Goal: Information Seeking & Learning: Learn about a topic

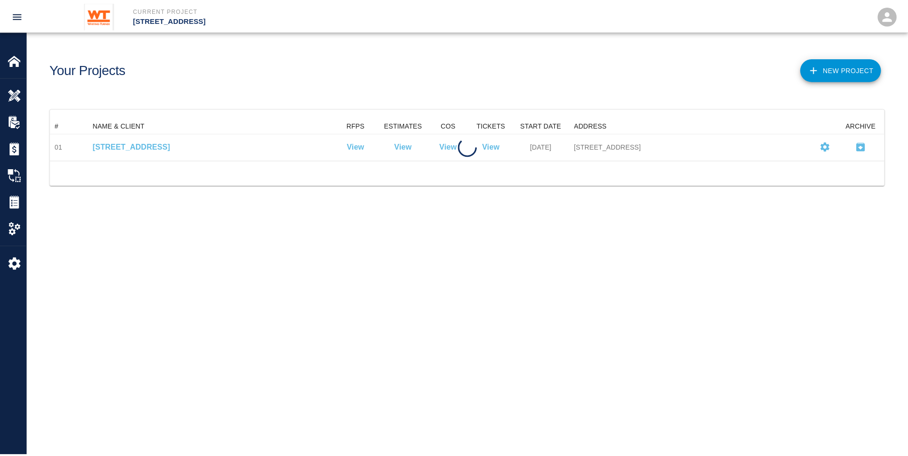
scroll to position [35, 833]
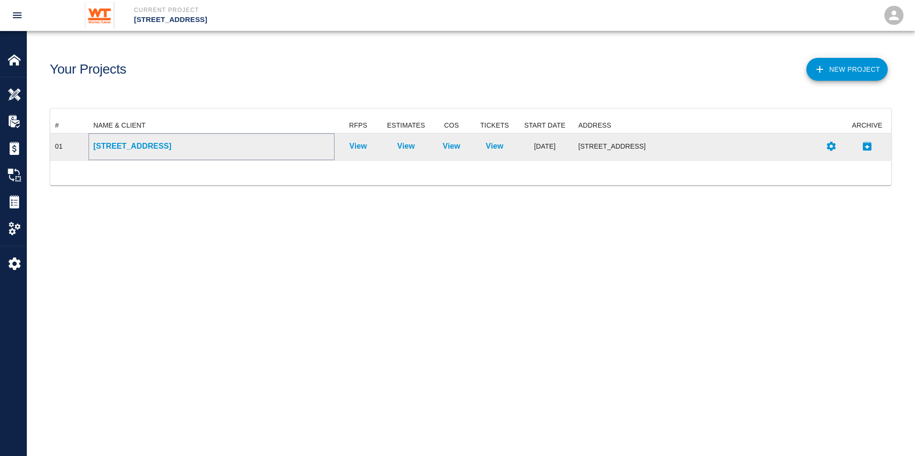
click at [168, 151] on p "[STREET_ADDRESS]" at bounding box center [211, 146] width 236 height 11
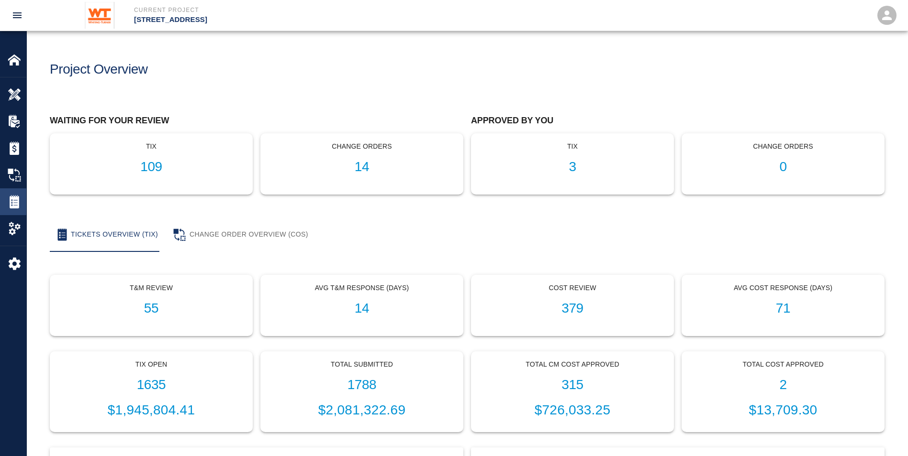
click at [16, 208] on img at bounding box center [14, 201] width 13 height 13
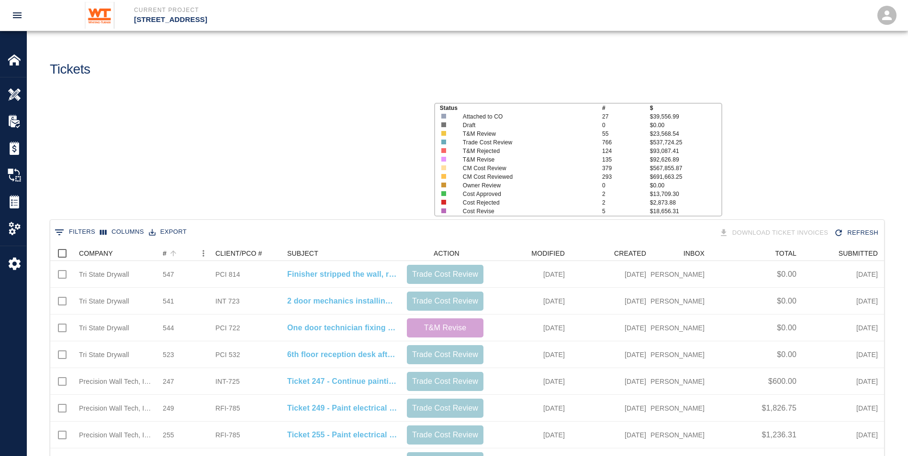
scroll to position [544, 826]
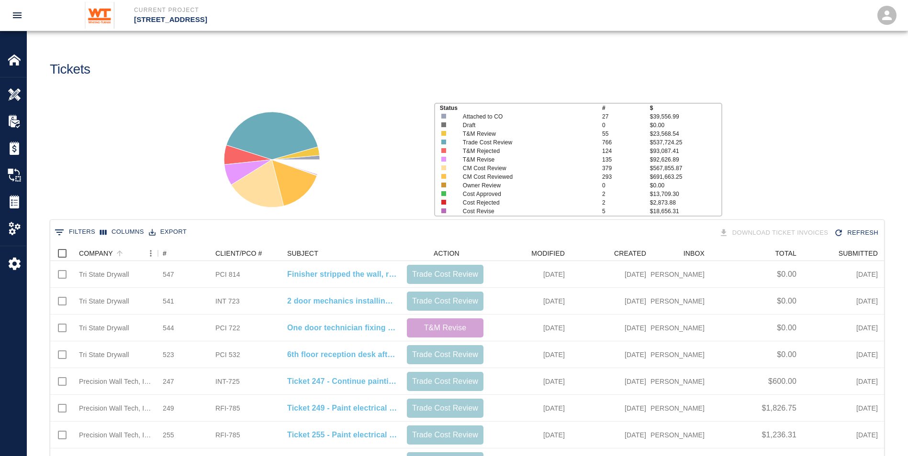
click at [153, 250] on div "COMPANY" at bounding box center [157, 253] width 11 height 15
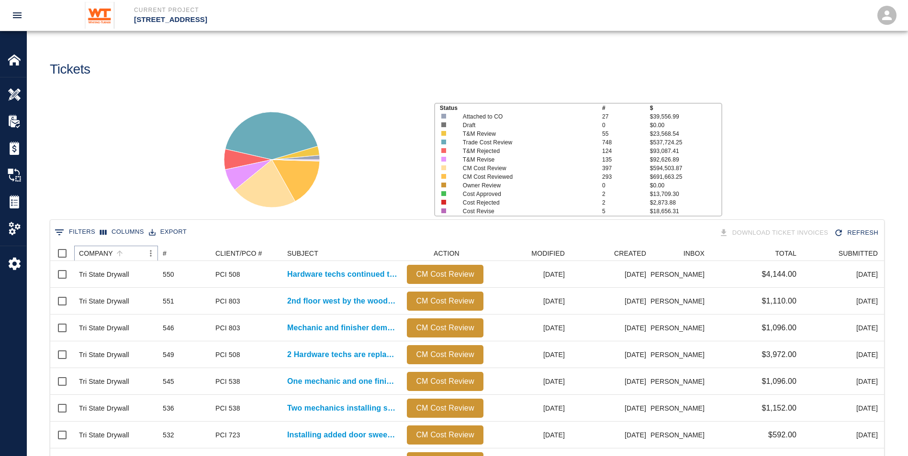
click at [152, 255] on icon "Menu" at bounding box center [151, 254] width 10 height 10
click at [123, 323] on li "Filter" at bounding box center [125, 324] width 66 height 17
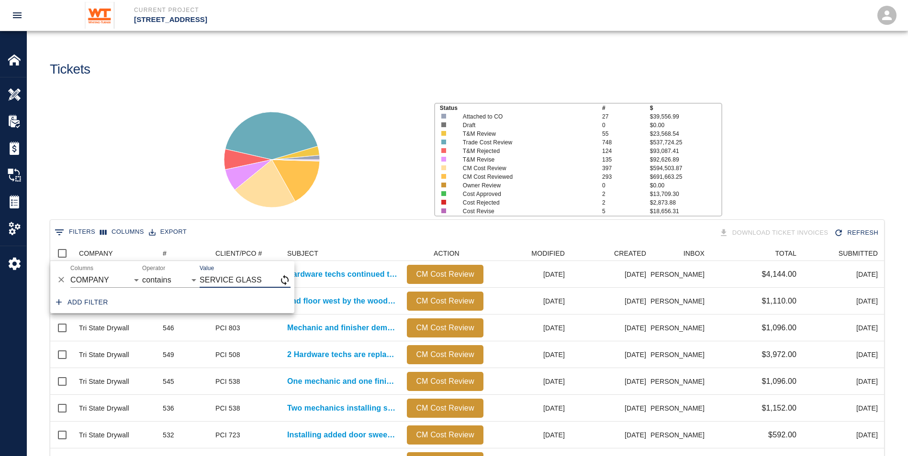
type input "SERVICE GLASS"
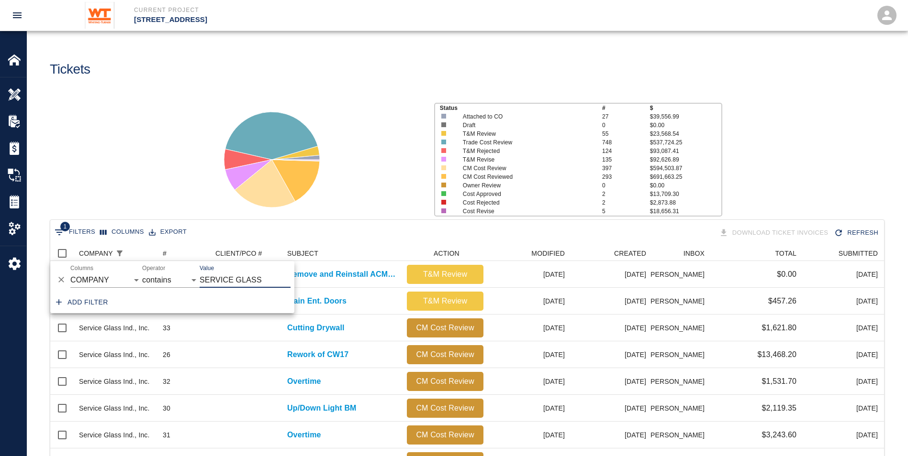
drag, startPoint x: 85, startPoint y: 158, endPoint x: 107, endPoint y: 171, distance: 25.8
click at [88, 159] on div "Status # $ Attached to CO 27 $39,556.99 Draft 0 $0.00 T&M Review 55 $23,568.54 …" at bounding box center [463, 155] width 888 height 127
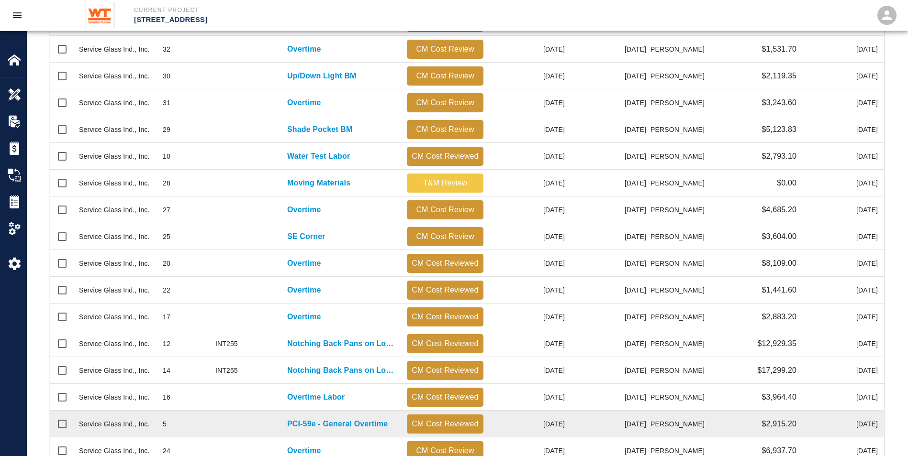
scroll to position [389, 0]
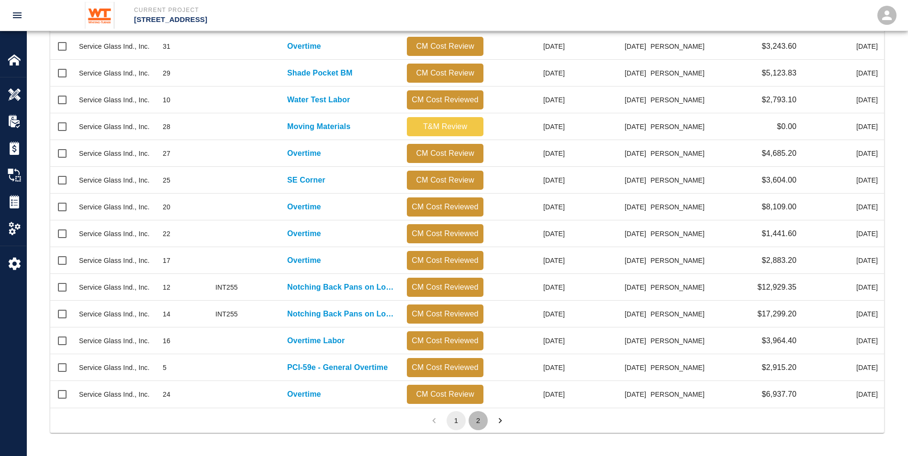
click at [476, 419] on button "2" at bounding box center [477, 420] width 19 height 19
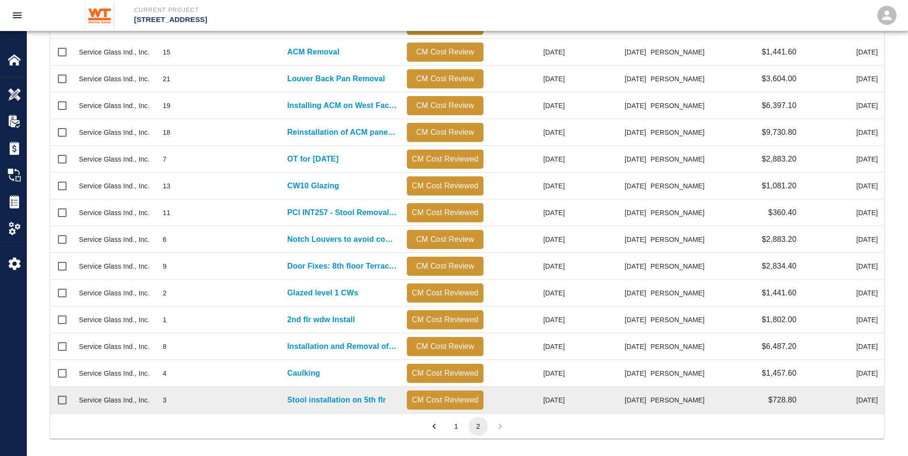
scroll to position [255, 0]
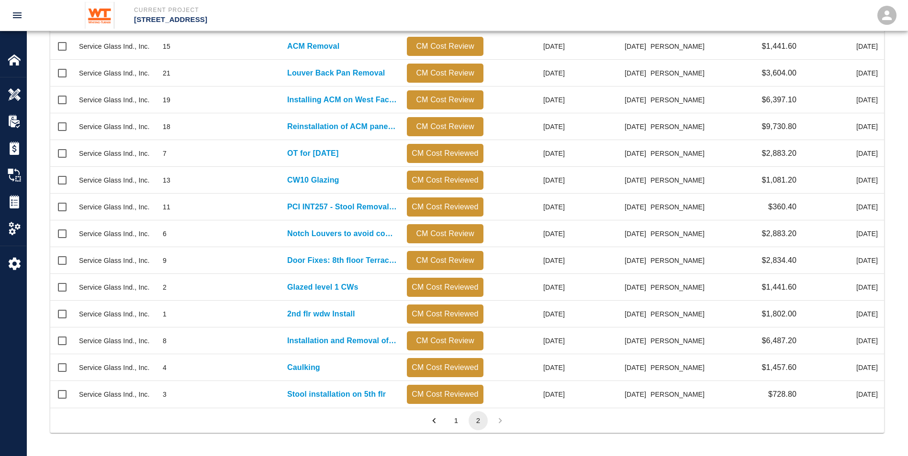
click at [455, 415] on button "1" at bounding box center [455, 420] width 19 height 19
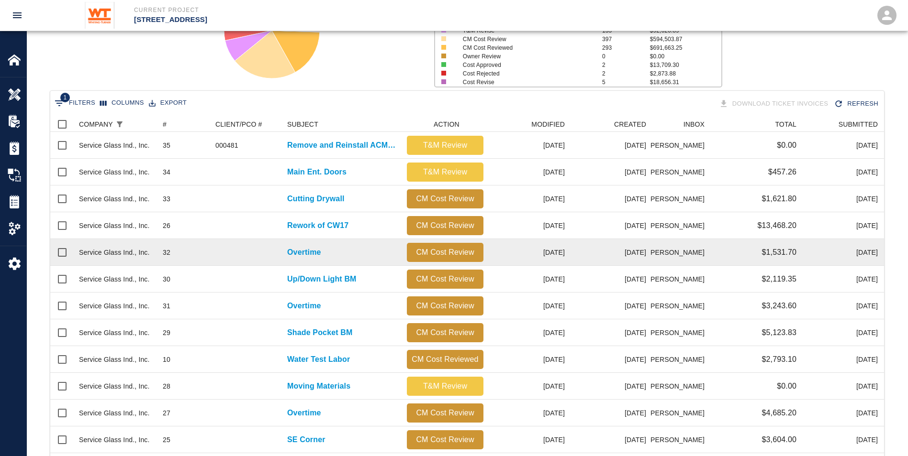
scroll to position [111, 0]
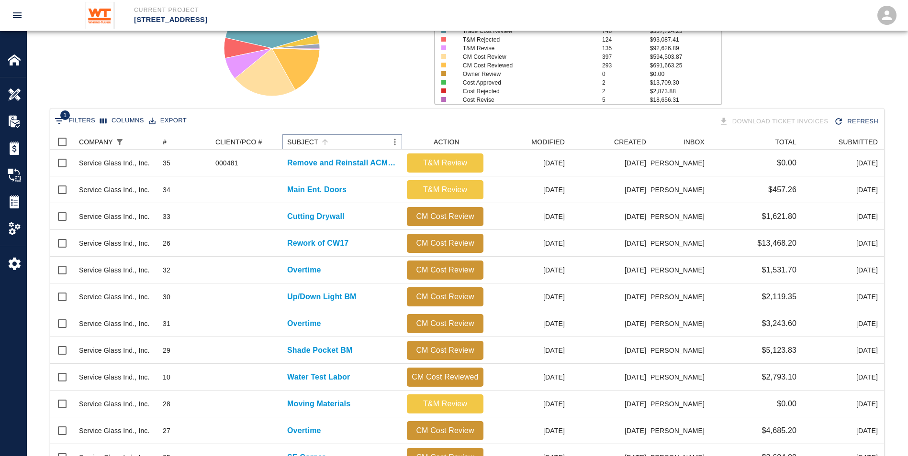
click at [394, 143] on icon "Menu" at bounding box center [394, 142] width 1 height 6
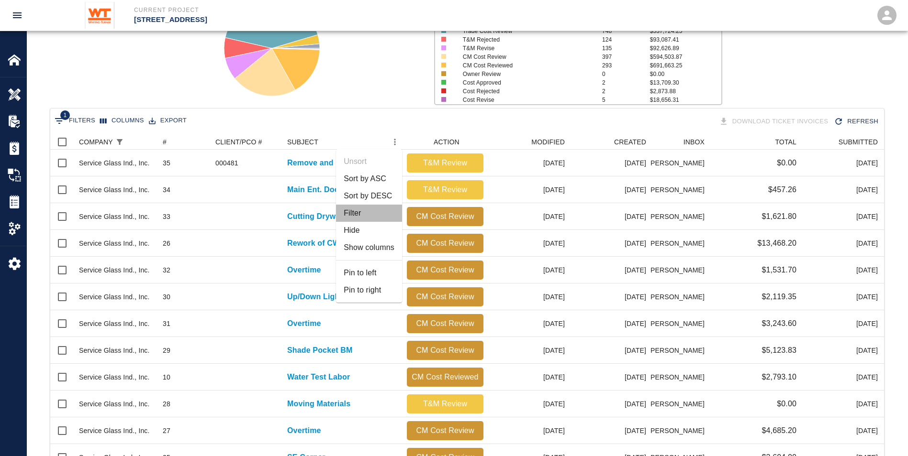
click at [369, 216] on li "Filter" at bounding box center [369, 213] width 66 height 17
select select "subject"
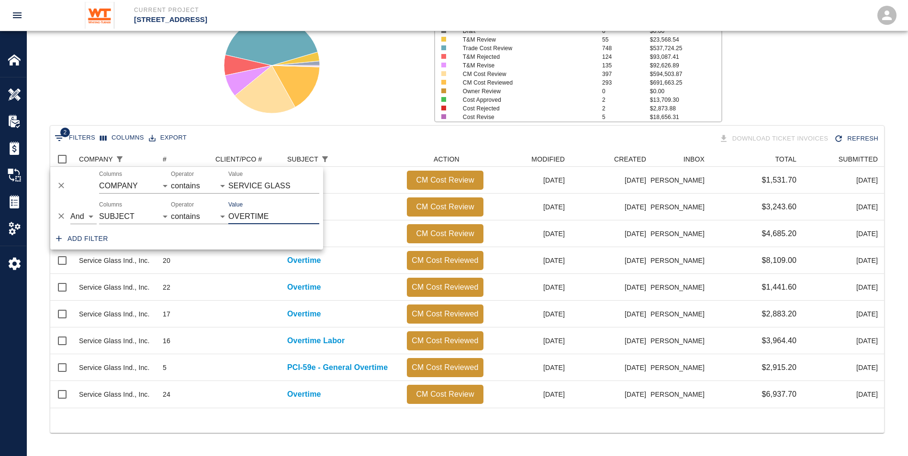
scroll to position [249, 826]
type input "OVERTIME"
click at [187, 215] on select "contains equals starts with ends with is empty is not empty is any of" at bounding box center [199, 216] width 57 height 15
click at [255, 236] on div "Add filter" at bounding box center [186, 239] width 273 height 22
click at [79, 214] on select "And Or" at bounding box center [83, 216] width 26 height 15
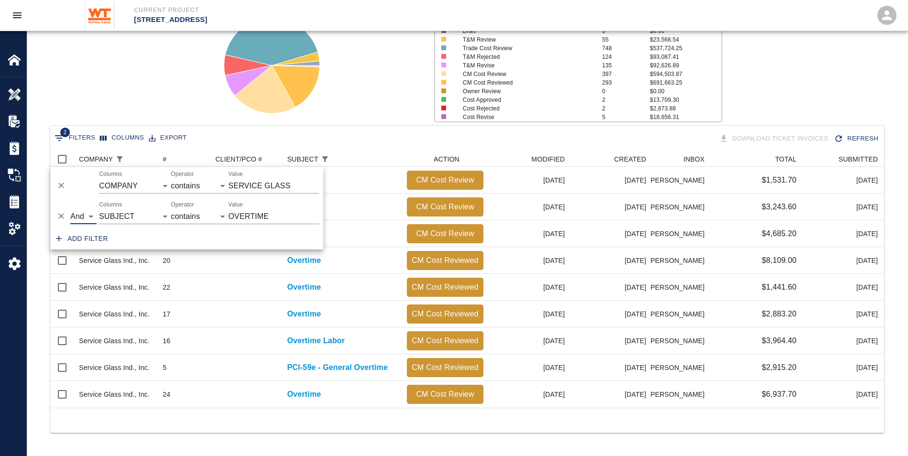
drag, startPoint x: 165, startPoint y: 235, endPoint x: 171, endPoint y: 235, distance: 5.7
click at [165, 235] on div "Add filter" at bounding box center [186, 239] width 273 height 22
drag, startPoint x: 269, startPoint y: 217, endPoint x: 218, endPoint y: 220, distance: 51.2
click at [218, 220] on div "And Or Columns COMPANY ID # CLIENT/PCO # SUBJECT DESCRIPTION ACTION WORK MODIFI…" at bounding box center [186, 213] width 273 height 31
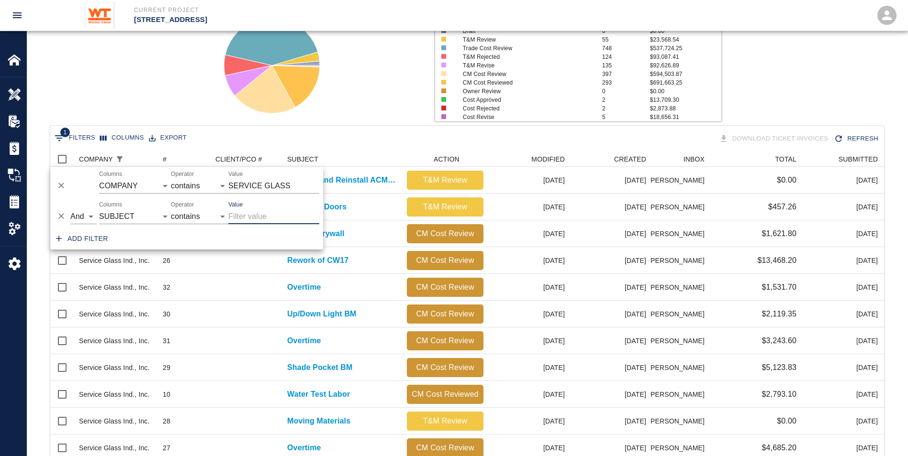
scroll to position [544, 826]
click at [62, 211] on button "Delete" at bounding box center [61, 216] width 14 height 14
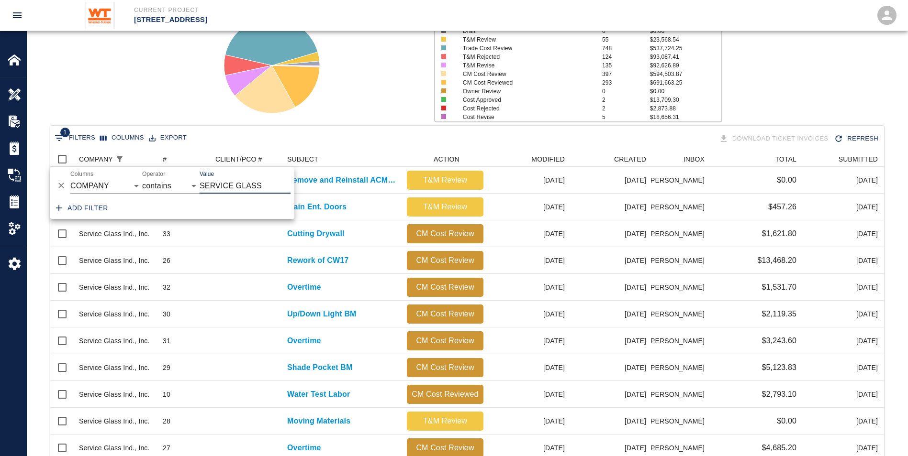
click at [410, 111] on div at bounding box center [315, 61] width 222 height 127
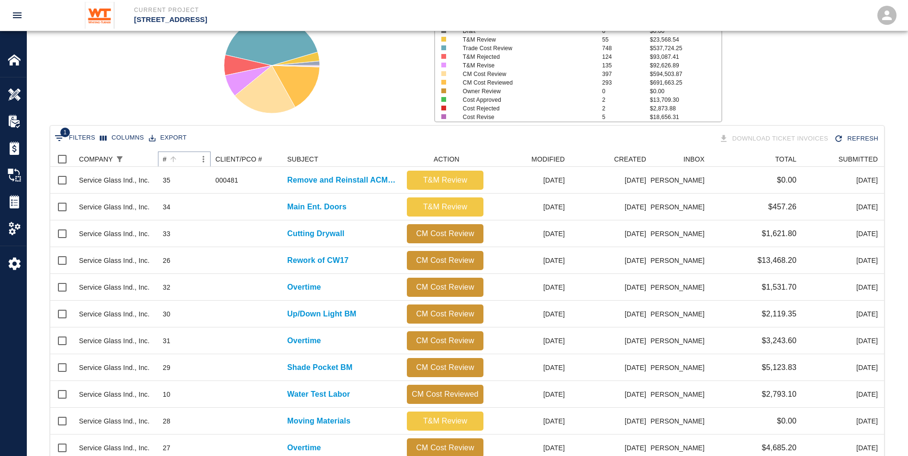
click at [169, 162] on icon "Sort" at bounding box center [173, 159] width 9 height 9
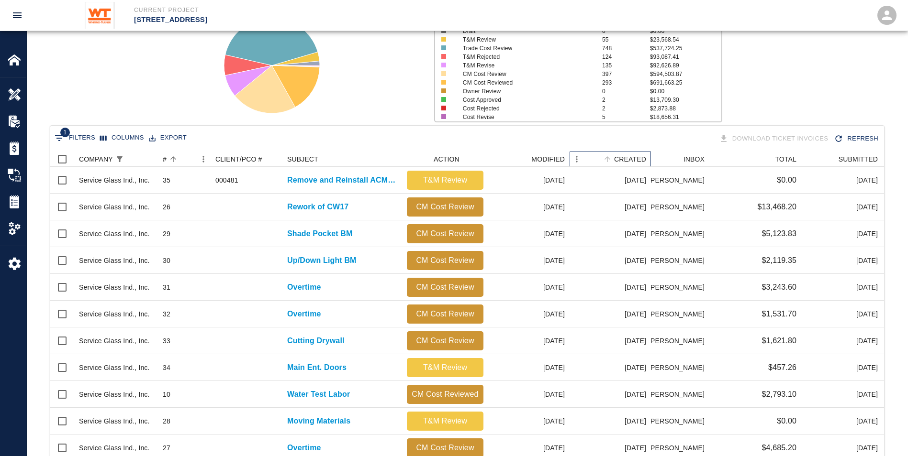
click at [636, 153] on div "CREATED" at bounding box center [630, 159] width 32 height 15
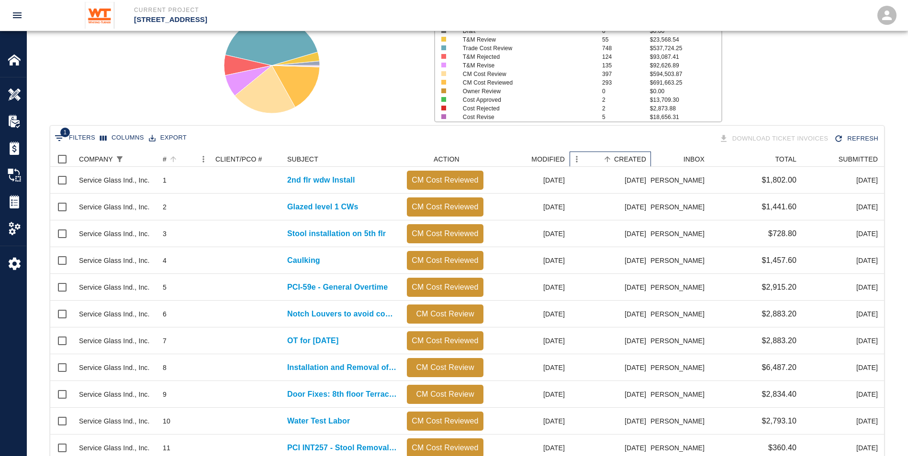
click at [636, 153] on div "CREATED" at bounding box center [630, 159] width 32 height 15
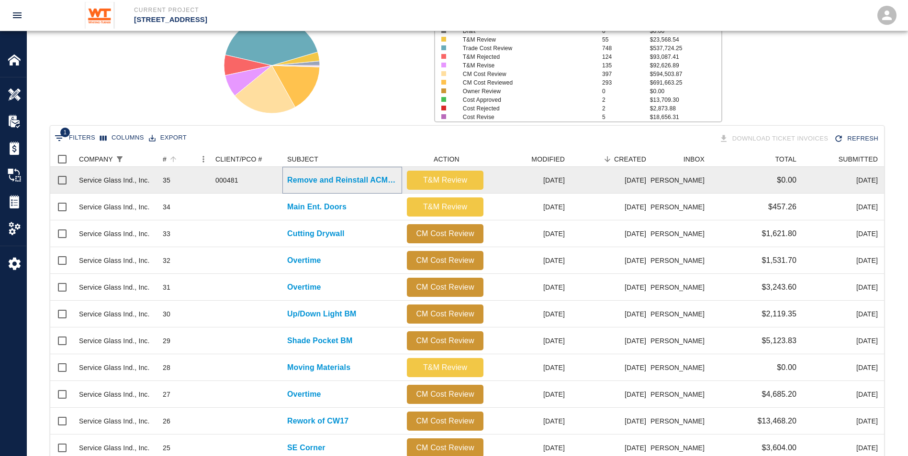
click at [374, 179] on p "Remove and Reinstall ACM Panels for Cameras" at bounding box center [342, 180] width 110 height 11
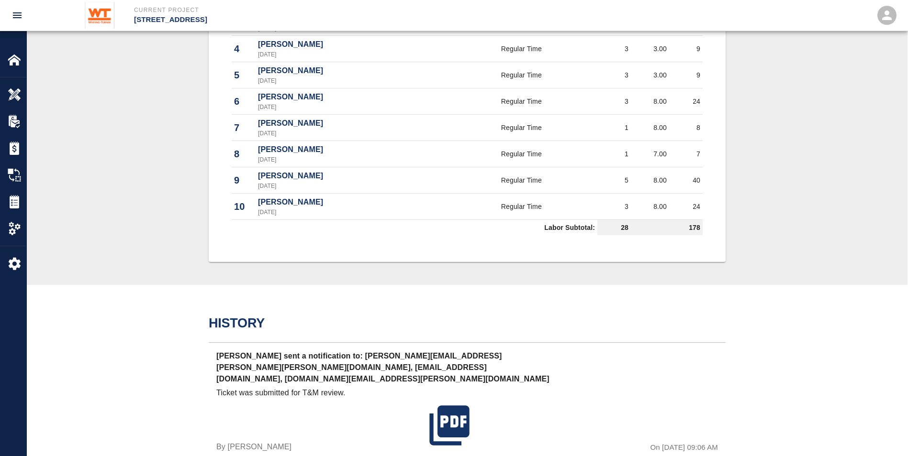
scroll to position [622, 0]
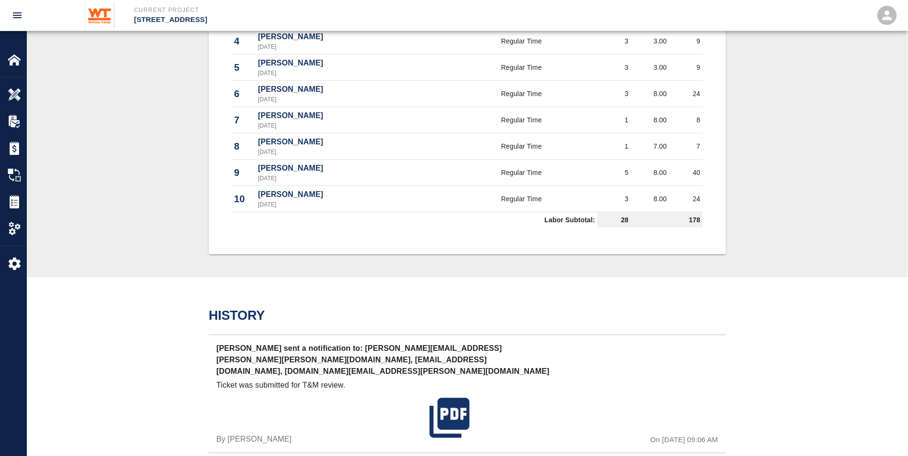
drag, startPoint x: 736, startPoint y: 278, endPoint x: 711, endPoint y: 282, distance: 25.2
click at [736, 278] on div "History [PERSON_NAME] sent a notification to: [PERSON_NAME][EMAIL_ADDRESS][PERS…" at bounding box center [467, 423] width 880 height 292
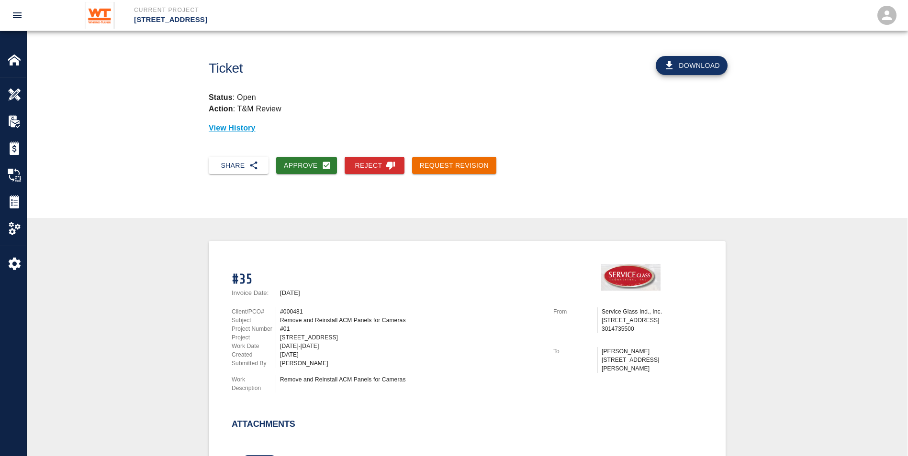
scroll to position [0, 0]
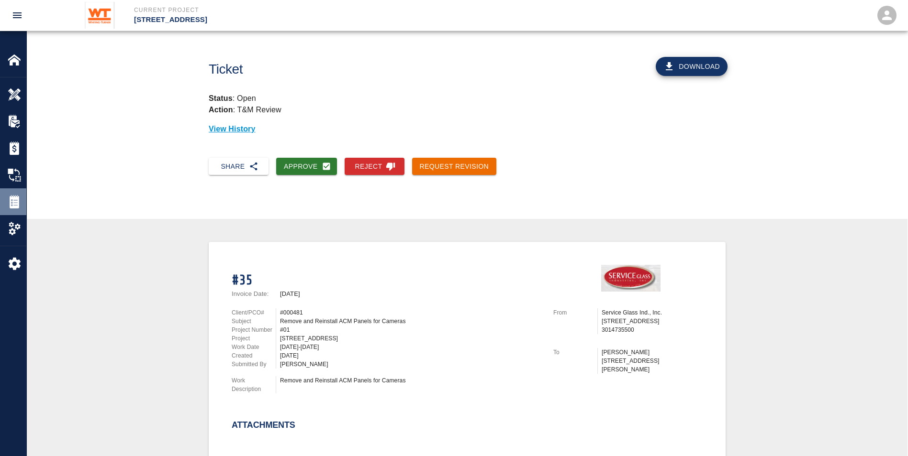
click at [16, 205] on img at bounding box center [14, 201] width 13 height 13
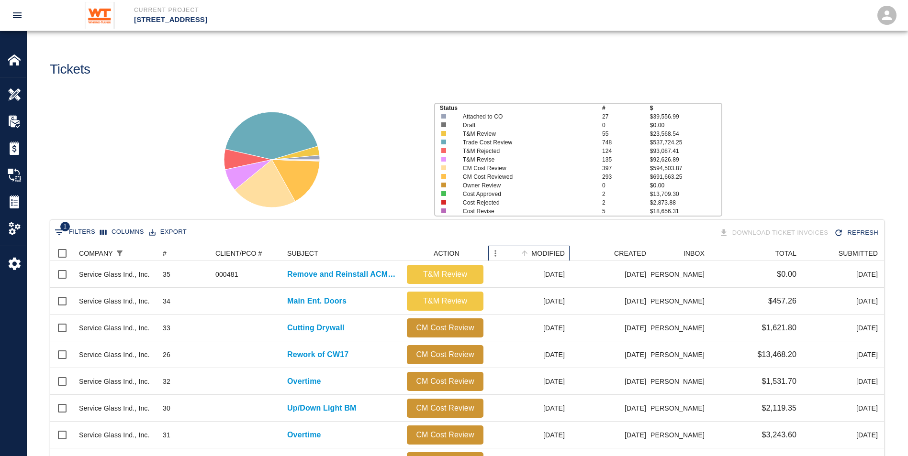
click at [543, 250] on div "MODIFIED" at bounding box center [547, 253] width 33 height 15
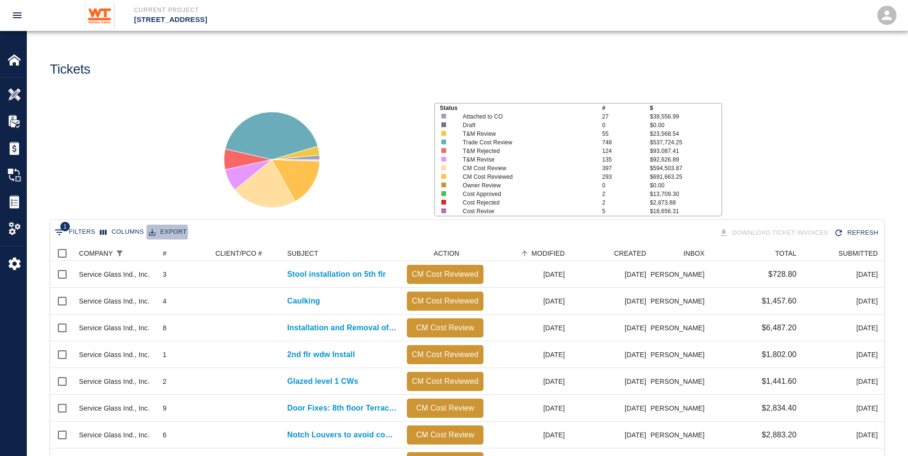
click at [149, 232] on icon "Export" at bounding box center [152, 232] width 9 height 9
click at [190, 251] on li "Download as CSV" at bounding box center [181, 252] width 78 height 17
click at [395, 114] on div at bounding box center [315, 155] width 222 height 127
click at [542, 254] on div "MODIFIED" at bounding box center [547, 253] width 33 height 15
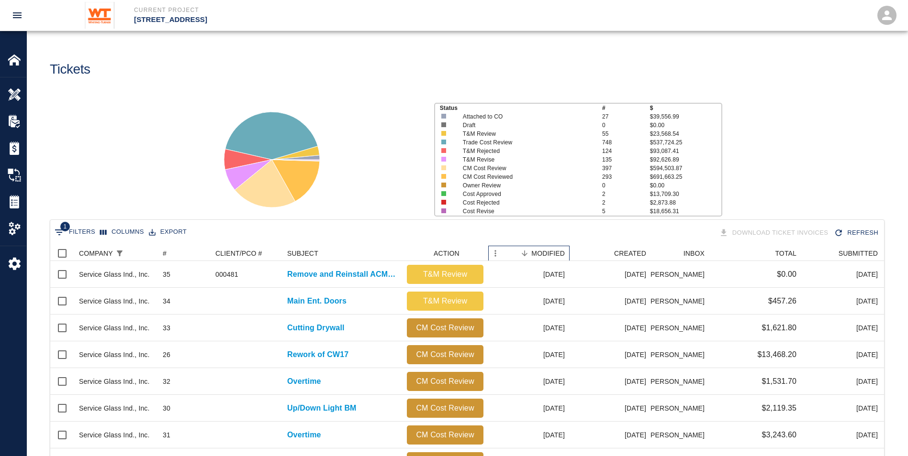
click at [555, 253] on div "MODIFIED" at bounding box center [547, 253] width 33 height 15
click at [554, 255] on div "MODIFIED" at bounding box center [547, 253] width 33 height 15
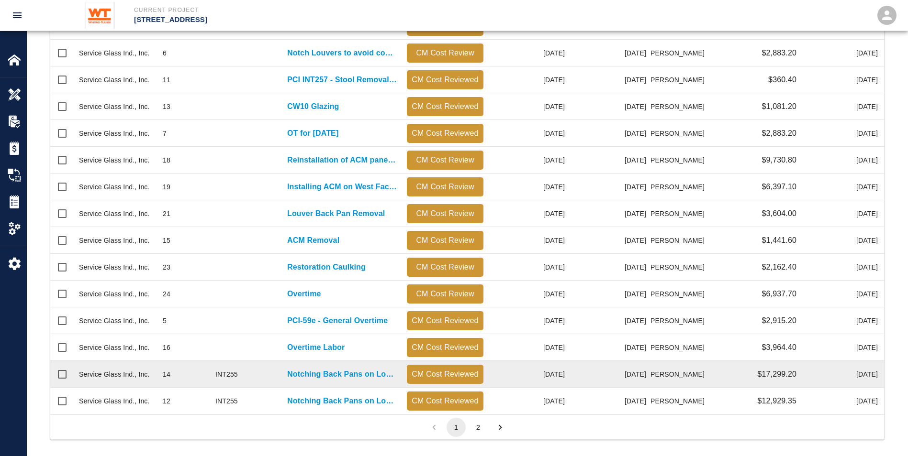
scroll to position [389, 0]
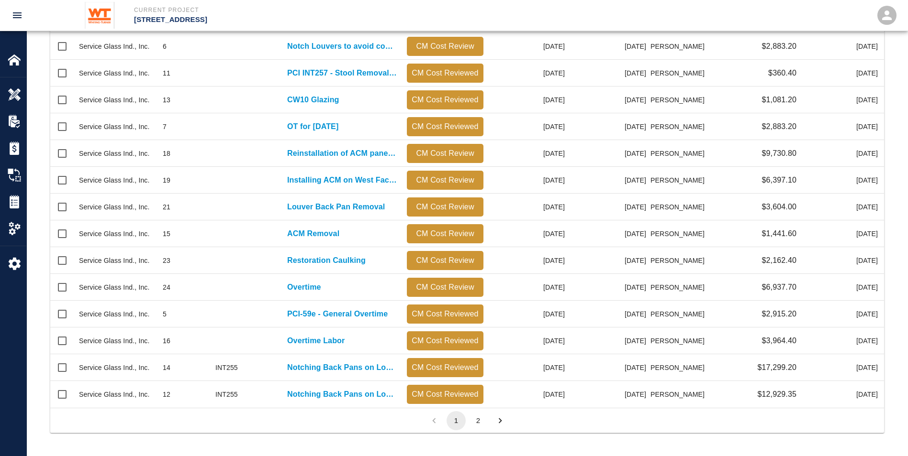
click at [481, 418] on button "2" at bounding box center [477, 420] width 19 height 19
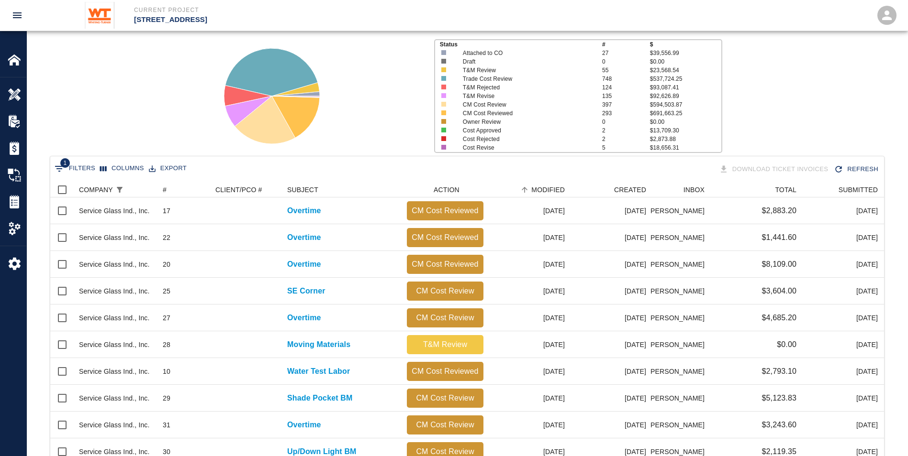
scroll to position [255, 0]
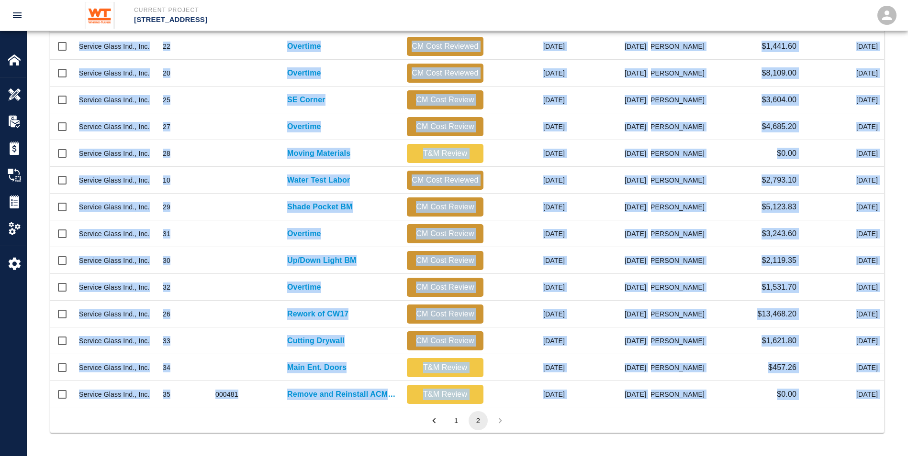
drag, startPoint x: 78, startPoint y: 209, endPoint x: 349, endPoint y: 470, distance: 376.6
drag, startPoint x: 349, startPoint y: 470, endPoint x: 307, endPoint y: 420, distance: 65.5
click at [307, 420] on div "1 2" at bounding box center [466, 420] width 833 height 25
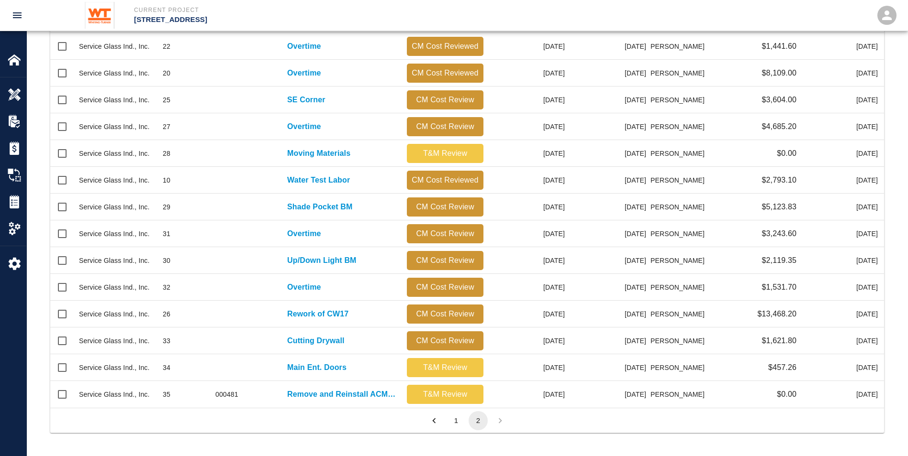
click at [816, 417] on div "1 2" at bounding box center [466, 420] width 833 height 25
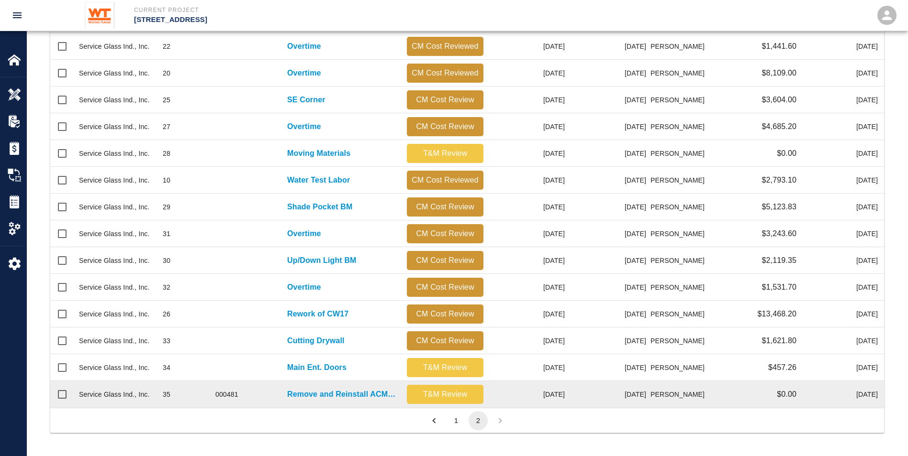
drag, startPoint x: 887, startPoint y: 394, endPoint x: 877, endPoint y: 392, distance: 10.2
click at [877, 392] on div "1 Filters Columns Export Download Ticket Invoices Refresh COMPANY # CLIENT/PCO …" at bounding box center [467, 211] width 880 height 492
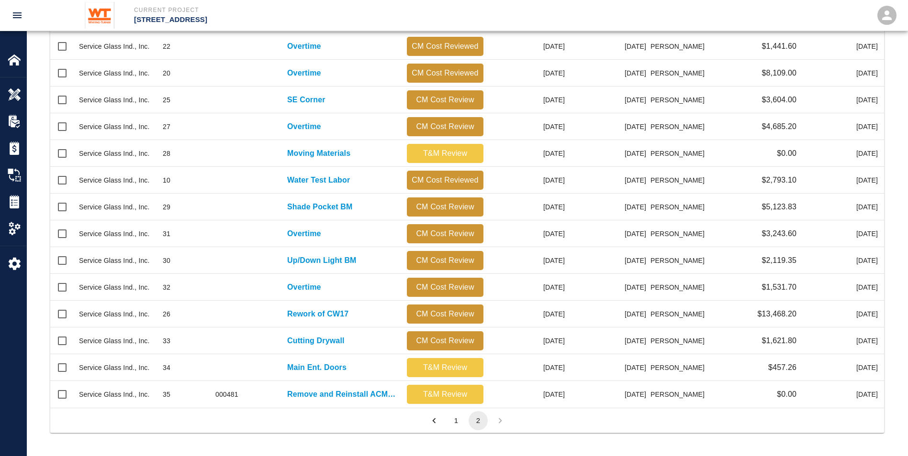
drag, startPoint x: 877, startPoint y: 392, endPoint x: 889, endPoint y: 391, distance: 11.5
click at [889, 391] on div "1 Filters Columns Export Download Ticket Invoices Refresh COMPANY # CLIENT/PCO …" at bounding box center [467, 211] width 880 height 492
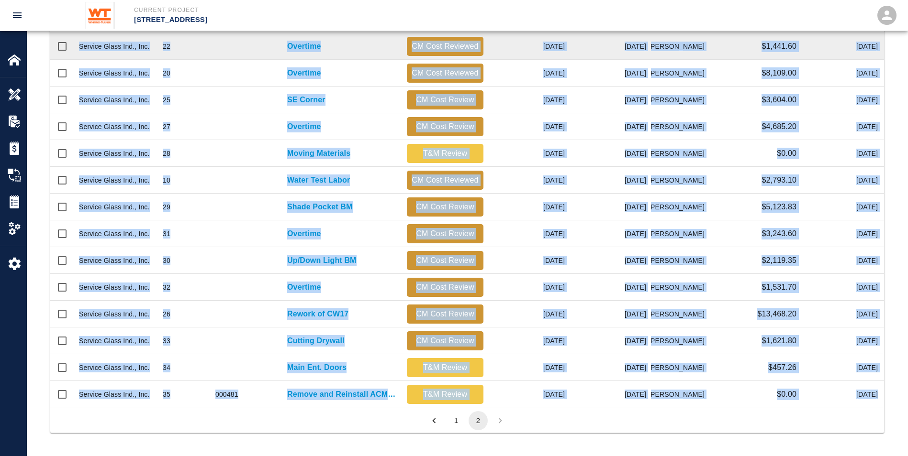
drag, startPoint x: 883, startPoint y: 391, endPoint x: 57, endPoint y: 56, distance: 890.9
click at [57, 56] on div "Service Glass Ind., Inc. 17 Overtime CM Cost Reviewed [DATE] [DATE] [PERSON_NAM…" at bounding box center [471, 207] width 842 height 402
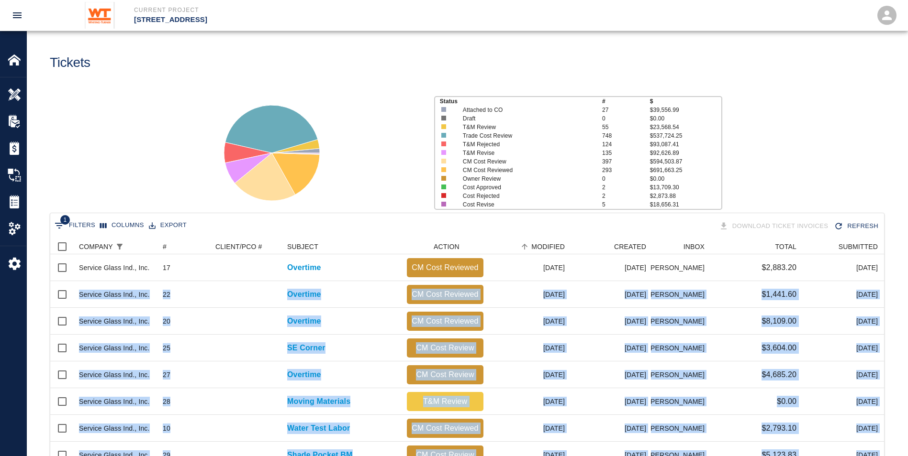
scroll to position [0, 0]
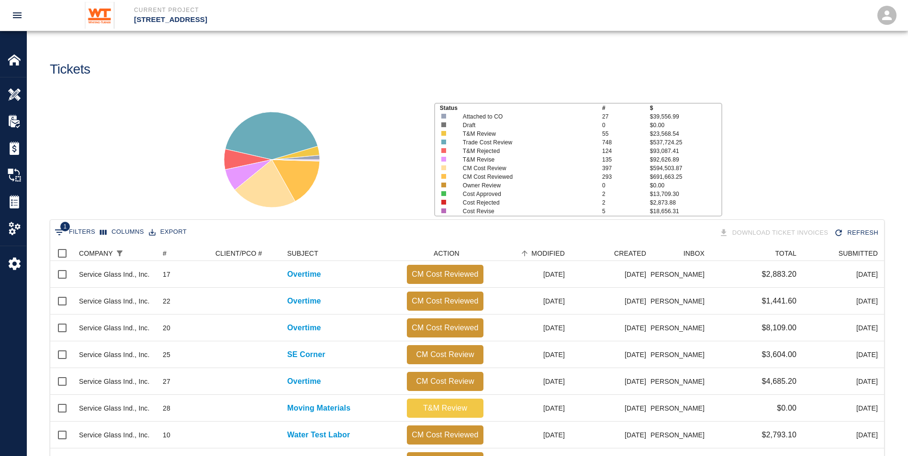
click at [152, 174] on div "Status # $ Attached to CO 27 $39,556.99 Draft 0 $0.00 T&M Review 55 $23,568.54 …" at bounding box center [463, 155] width 888 height 127
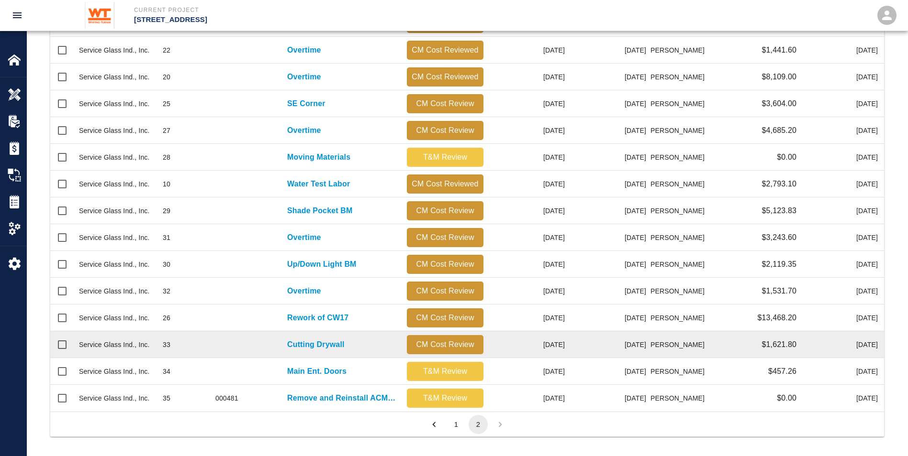
scroll to position [255, 0]
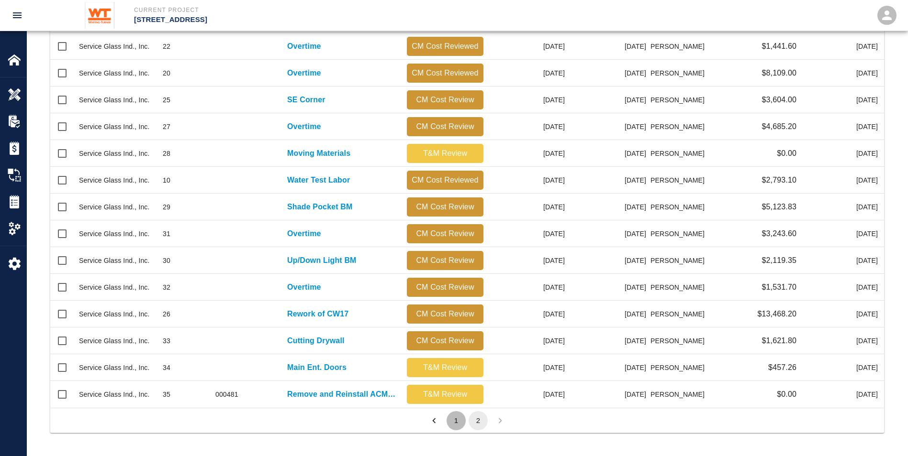
click at [459, 418] on button "1" at bounding box center [455, 420] width 19 height 19
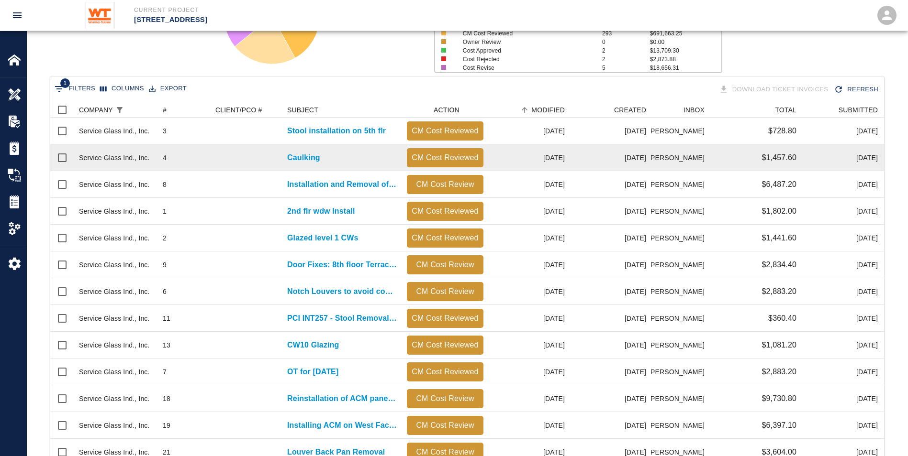
scroll to position [0, 0]
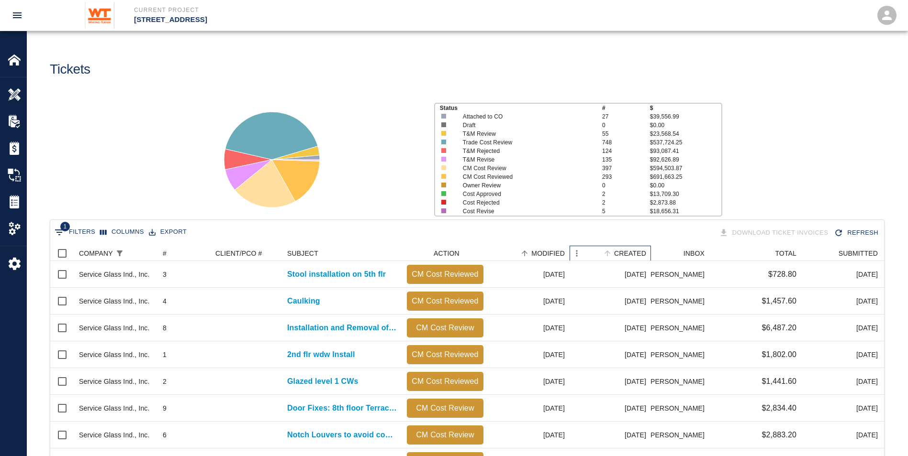
click at [640, 254] on div "CREATED" at bounding box center [630, 253] width 32 height 15
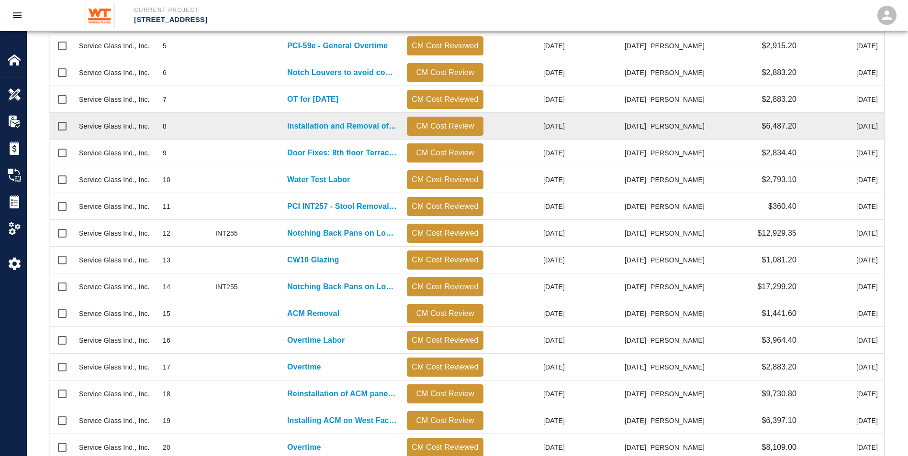
scroll to position [389, 0]
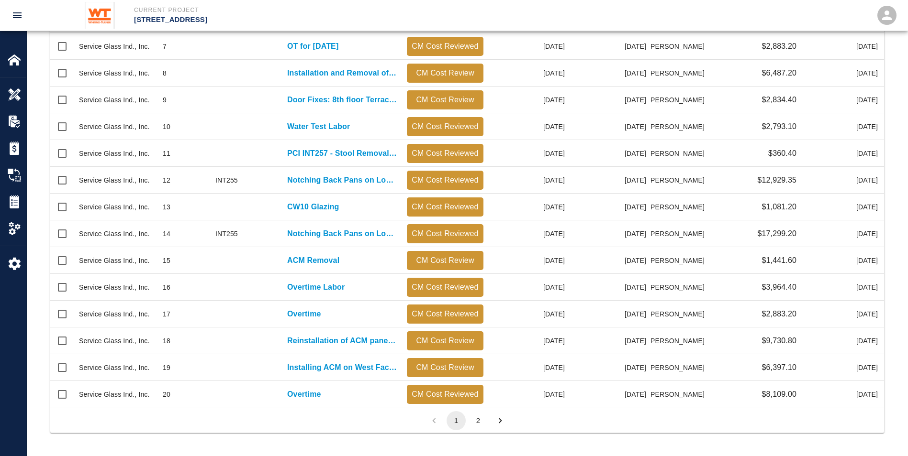
click at [476, 424] on button "2" at bounding box center [477, 420] width 19 height 19
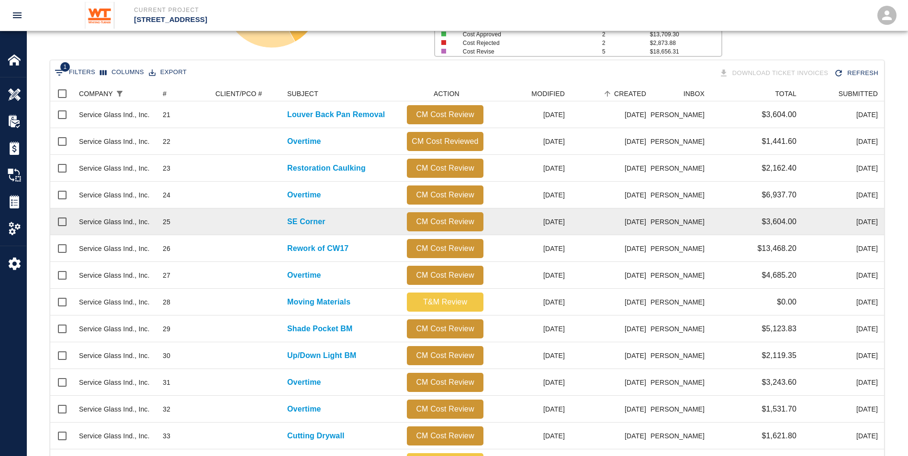
scroll to position [159, 0]
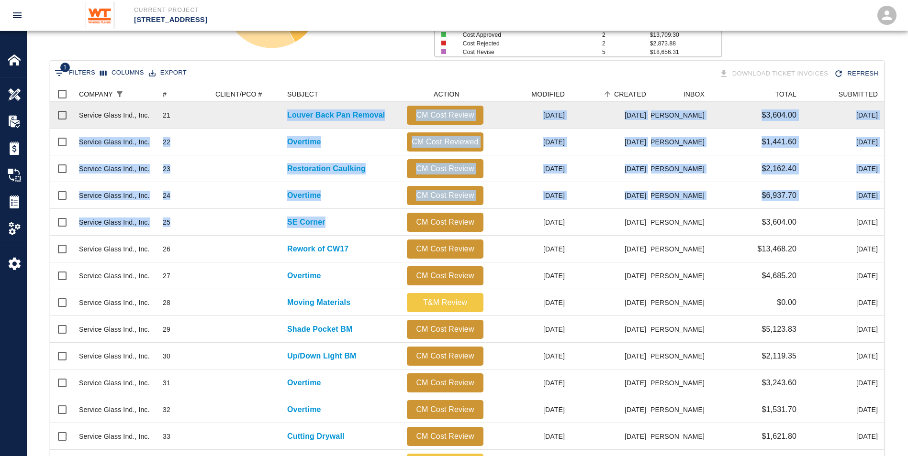
drag, startPoint x: 342, startPoint y: 218, endPoint x: 284, endPoint y: 110, distance: 122.9
click at [284, 110] on div "Service Glass Ind., Inc. 21 Louver Back Pan Removal CM Cost Review [DATE] [DATE…" at bounding box center [471, 303] width 842 height 402
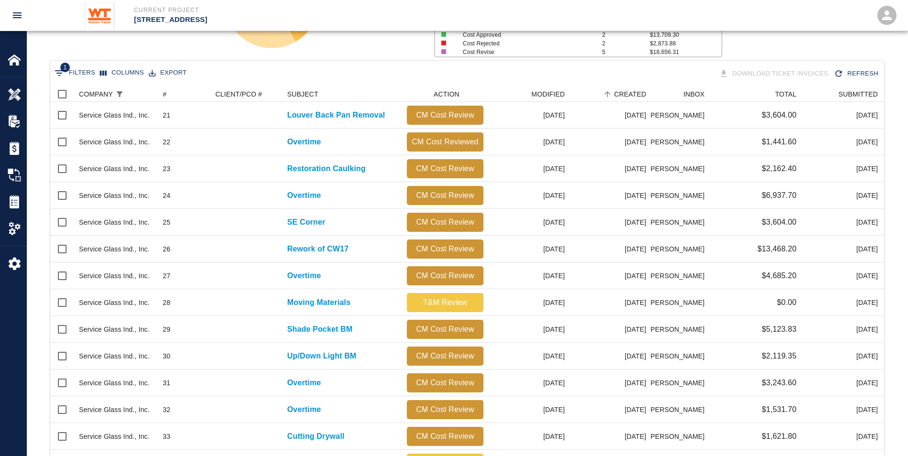
click at [380, 75] on div "1 Filters Columns Export Download Ticket Invoices Refresh" at bounding box center [467, 74] width 830 height 17
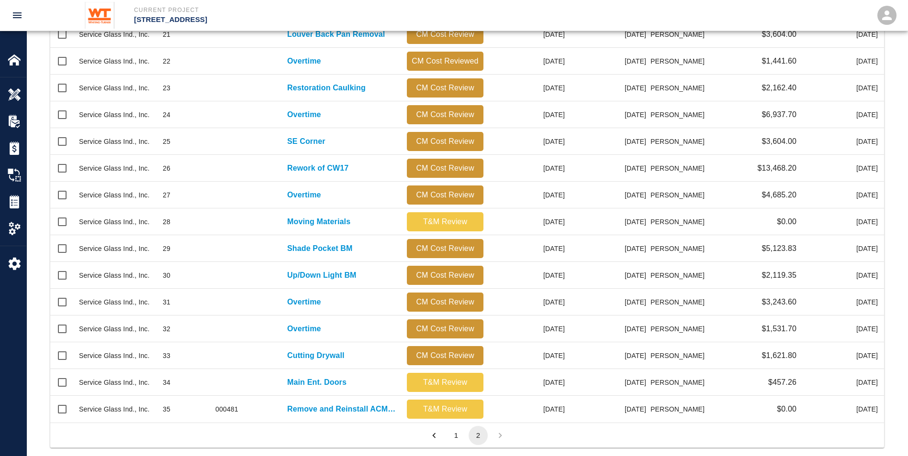
scroll to position [255, 0]
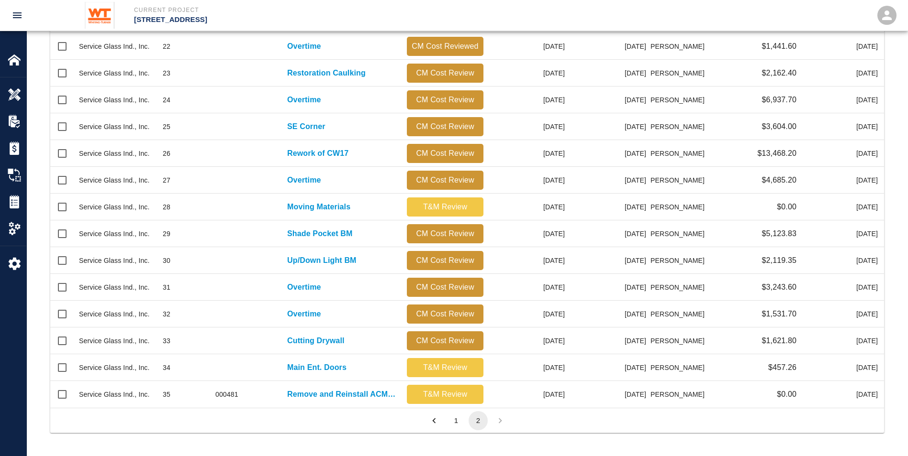
click at [451, 418] on button "1" at bounding box center [455, 420] width 19 height 19
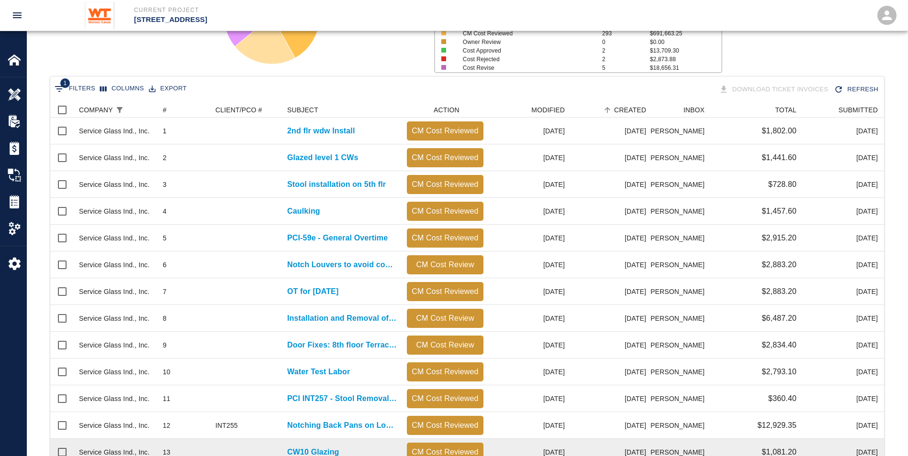
scroll to position [111, 0]
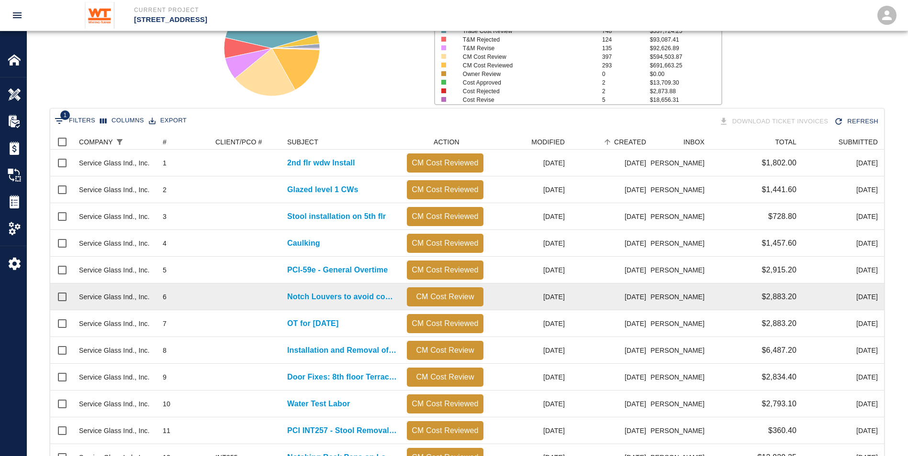
drag, startPoint x: 278, startPoint y: 295, endPoint x: 355, endPoint y: 297, distance: 77.0
click at [355, 297] on div "Service Glass Ind., Inc. 6 Notch Louvers to avoid concrete beams CM Cost Review…" at bounding box center [471, 297] width 842 height 27
drag, startPoint x: 284, startPoint y: 294, endPoint x: 399, endPoint y: 305, distance: 115.8
click at [399, 305] on div "Notch Louvers to avoid concrete beams" at bounding box center [342, 297] width 120 height 27
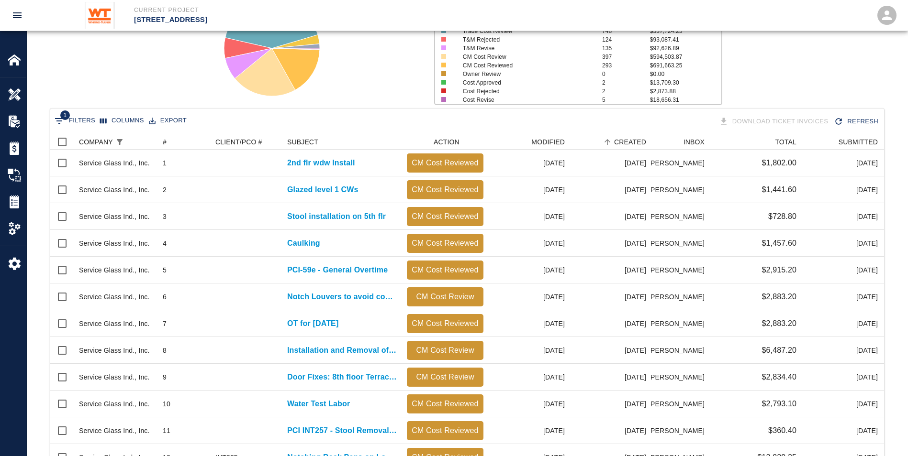
drag, startPoint x: 369, startPoint y: 81, endPoint x: 375, endPoint y: 85, distance: 7.2
click at [369, 81] on div at bounding box center [315, 44] width 222 height 127
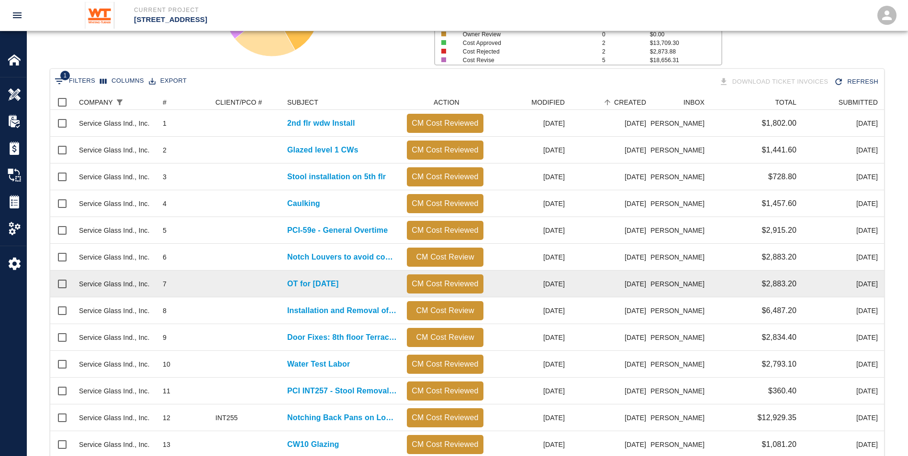
scroll to position [207, 0]
